Goal: Task Accomplishment & Management: Use online tool/utility

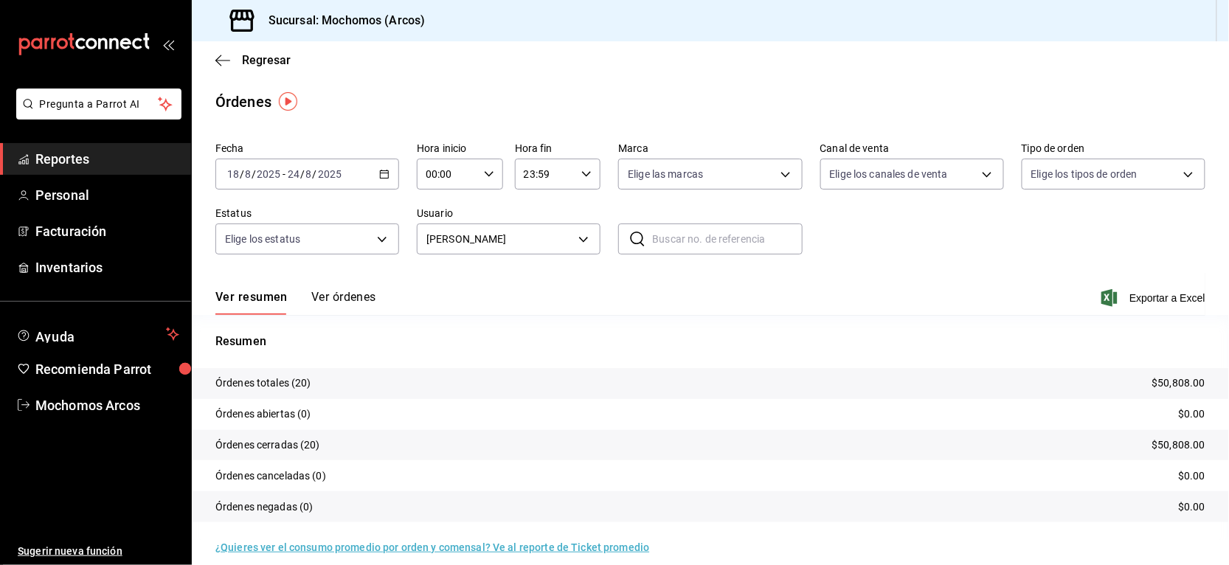
click at [154, 151] on span "Reportes" at bounding box center [107, 159] width 144 height 20
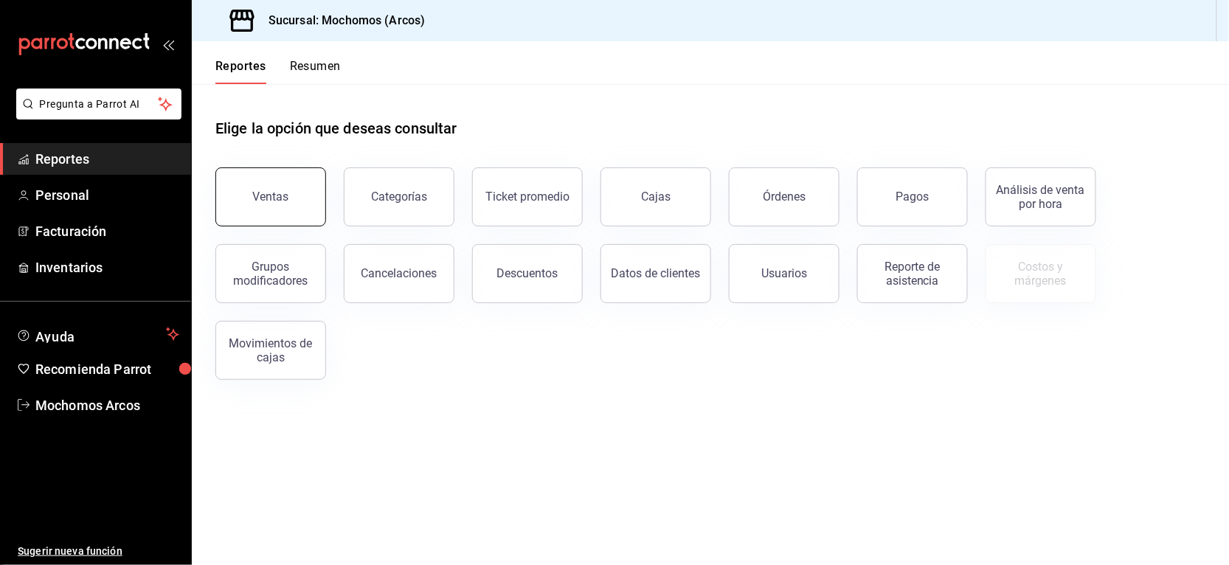
click at [284, 215] on button "Ventas" at bounding box center [270, 196] width 111 height 59
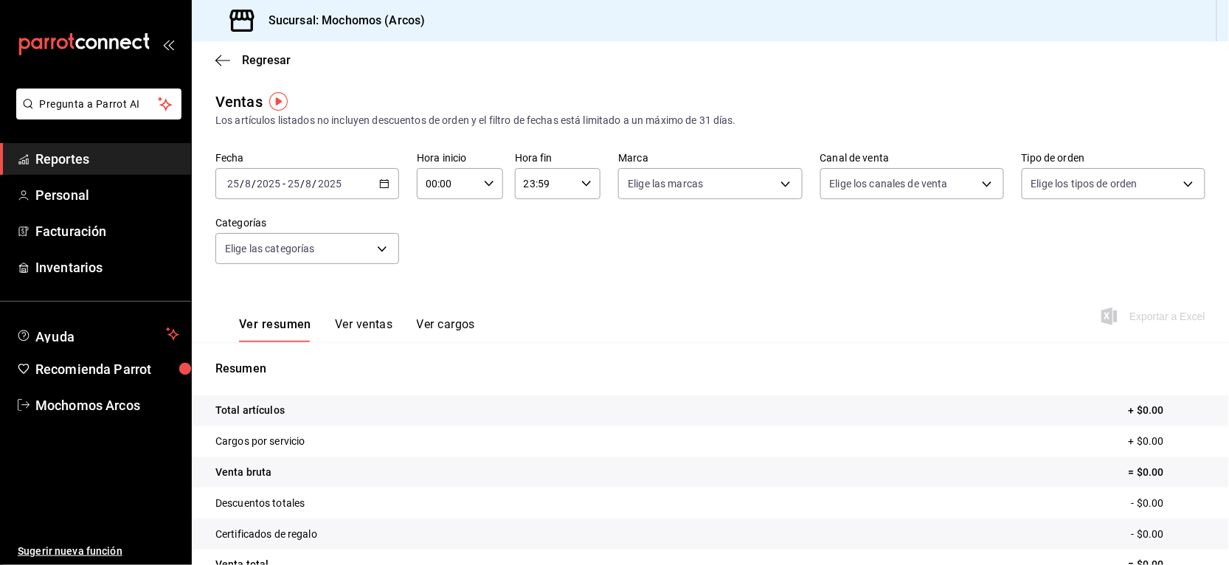
click at [379, 181] on icon "button" at bounding box center [384, 183] width 10 height 10
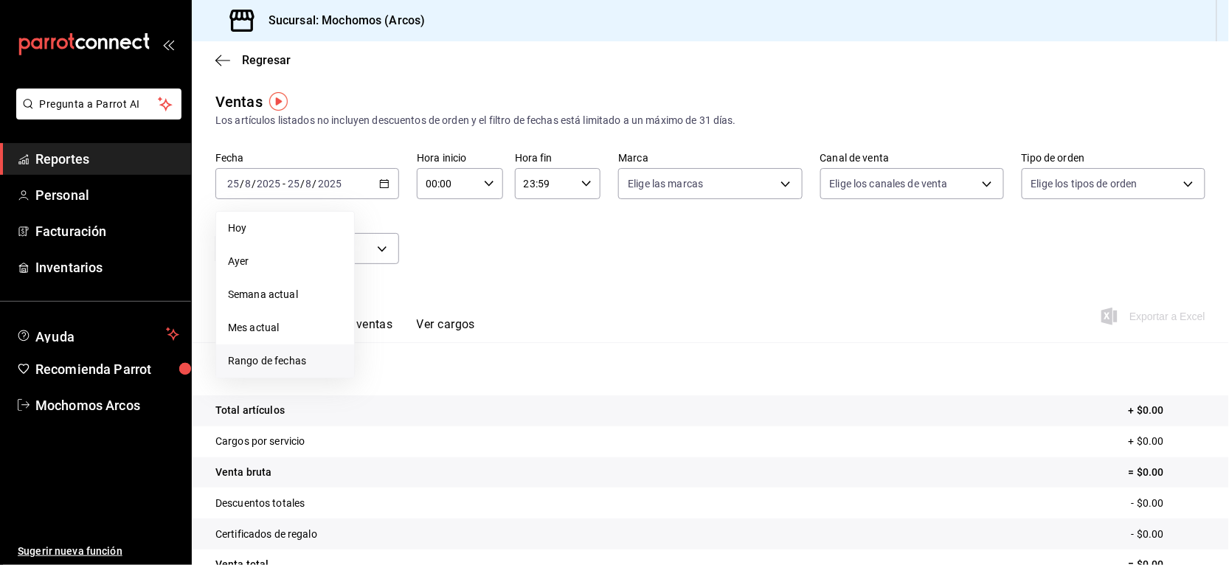
click at [302, 353] on span "Rango de fechas" at bounding box center [285, 360] width 114 height 15
click at [378, 382] on button "18" at bounding box center [385, 379] width 26 height 27
click at [543, 385] on button "24" at bounding box center [542, 379] width 26 height 27
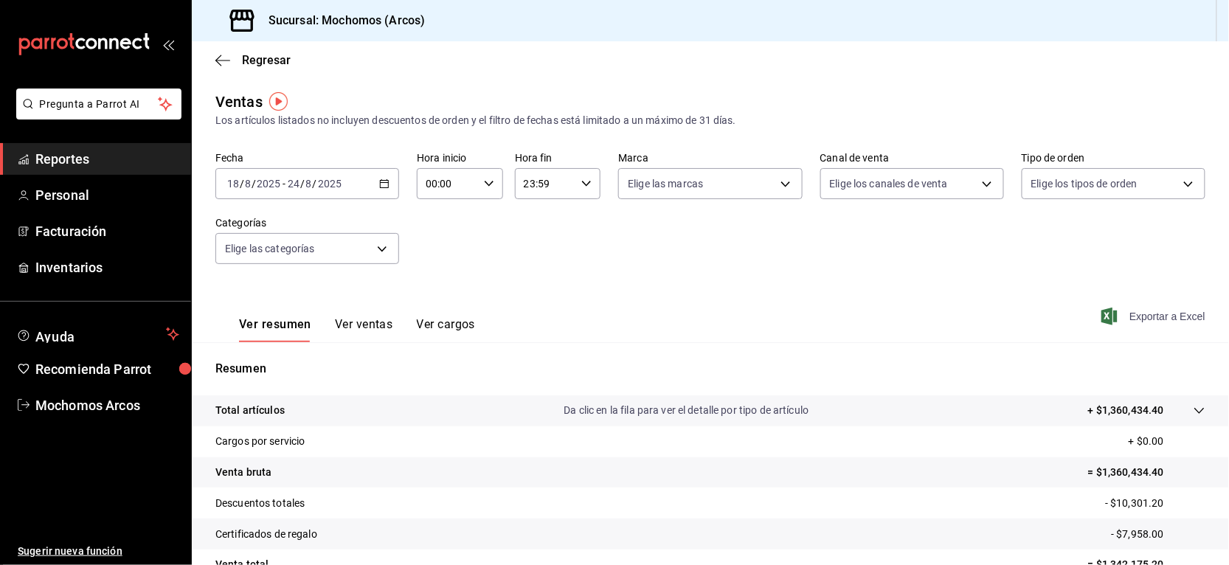
click at [1125, 322] on span "Exportar a Excel" at bounding box center [1154, 317] width 101 height 18
